Goal: Task Accomplishment & Management: Manage account settings

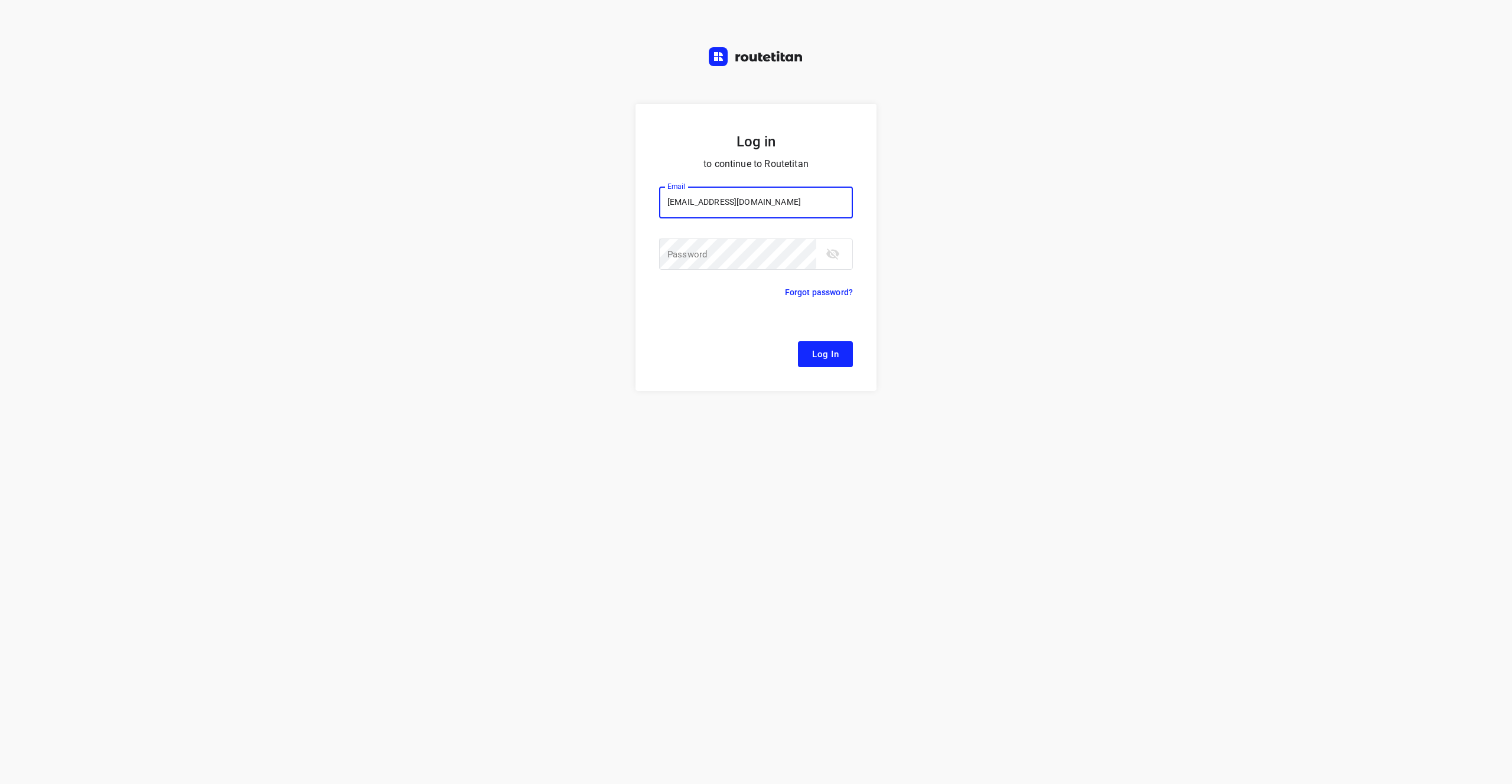
type input "[EMAIL_ADDRESS][DOMAIN_NAME]"
click at [1124, 195] on div "Log in to continue to Routetitan Email [EMAIL_ADDRESS][DOMAIN_NAME] Email ​ Pas…" at bounding box center [756, 444] width 1512 height 680
click at [801, 201] on input "[EMAIL_ADDRESS][DOMAIN_NAME]" at bounding box center [756, 202] width 194 height 32
click at [759, 198] on input "[EMAIL_ADDRESS][DOMAIN_NAME]" at bounding box center [756, 202] width 194 height 32
click at [961, 263] on div "Log in to continue to Routetitan Email [EMAIL_ADDRESS][DOMAIN_NAME] Email ​ Pas…" at bounding box center [756, 444] width 1512 height 680
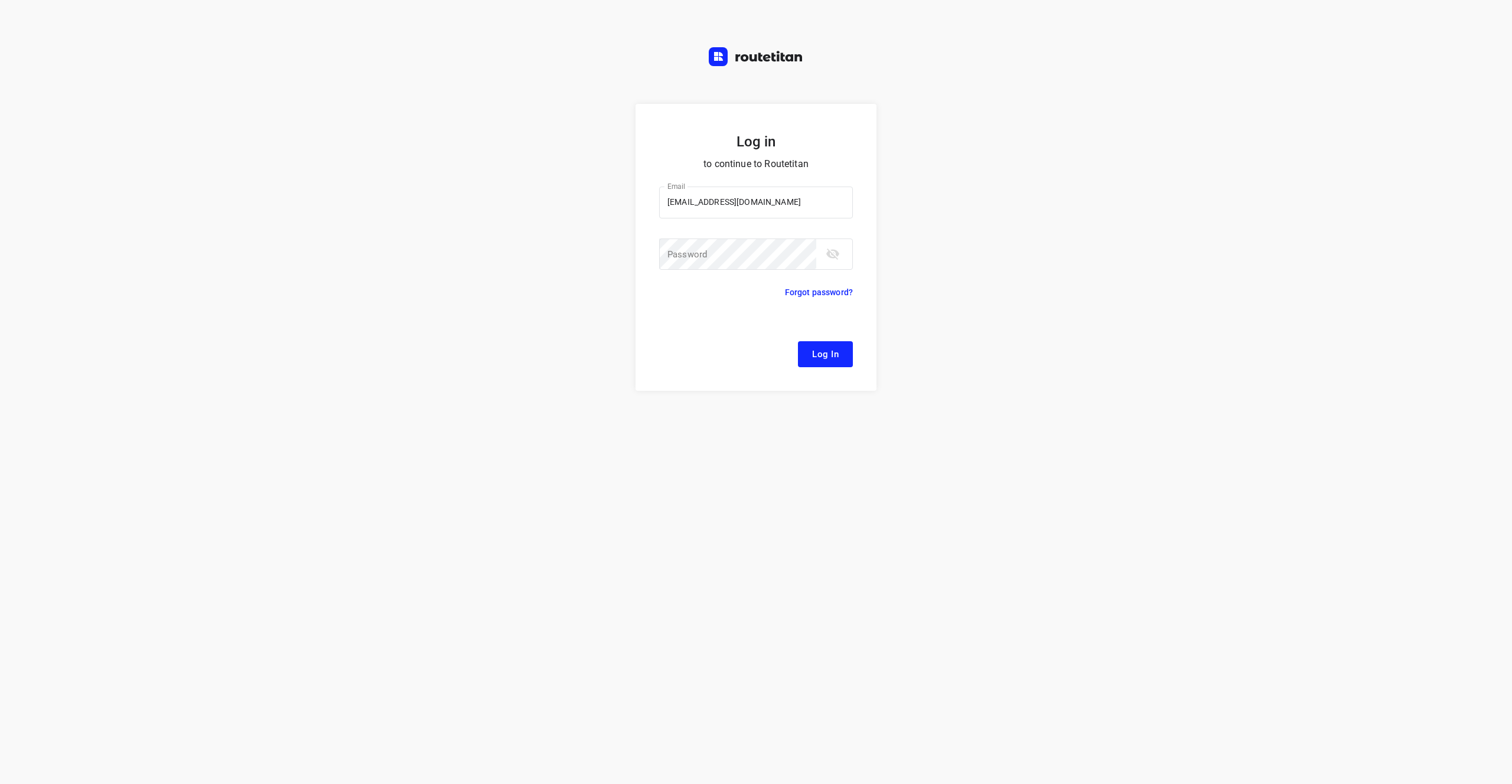
click at [1151, 339] on div "Log in to continue to Routetitan Email [EMAIL_ADDRESS][DOMAIN_NAME] Email ​ Pas…" at bounding box center [756, 444] width 1512 height 680
